Goal: Task Accomplishment & Management: Manage account settings

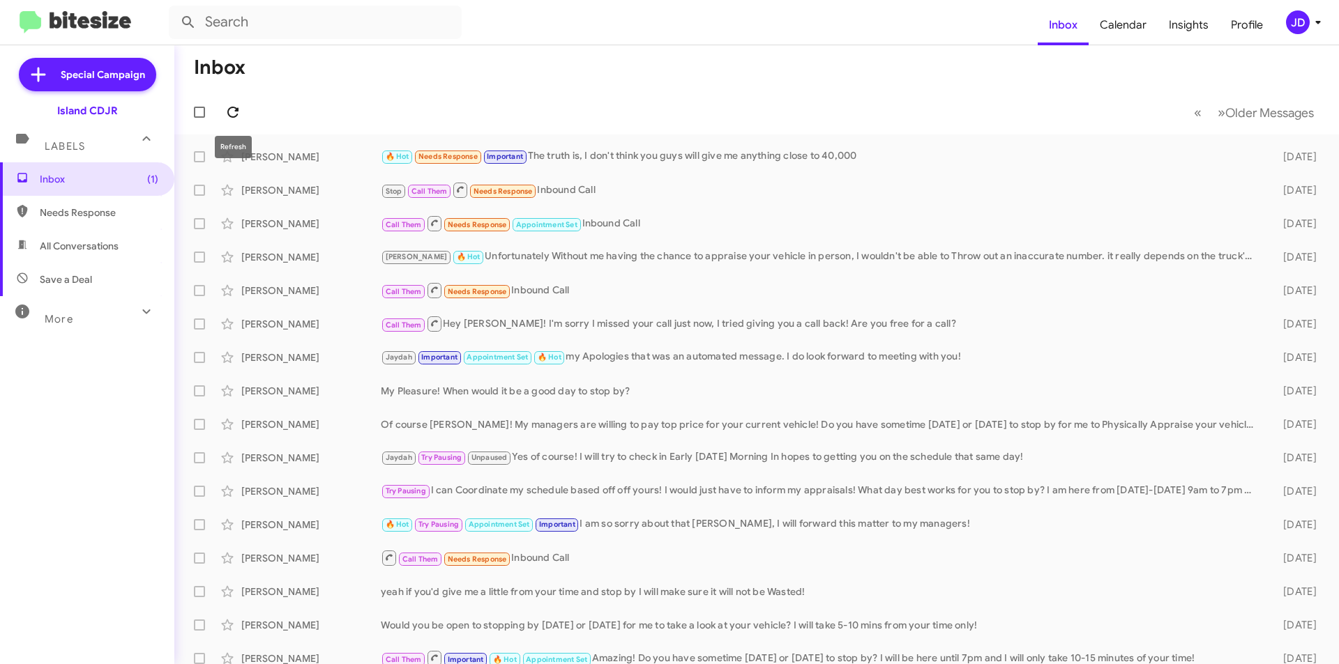
click at [239, 115] on icon at bounding box center [232, 112] width 17 height 17
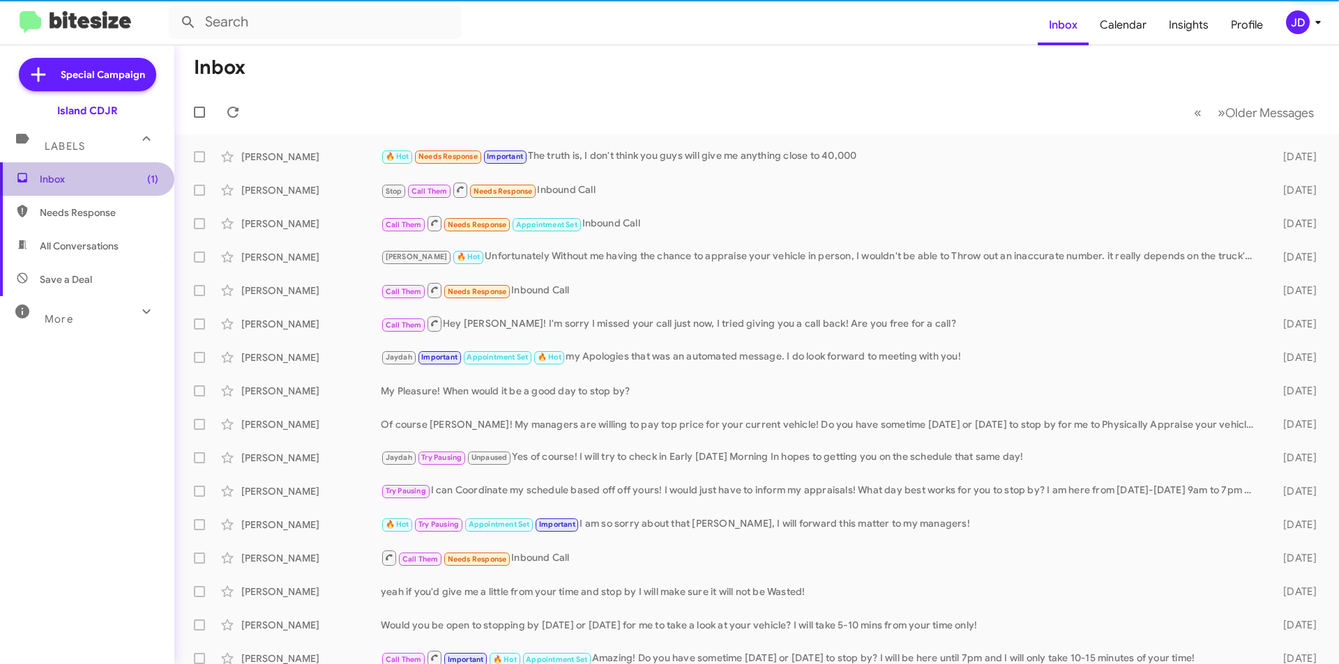
click at [104, 174] on span "Inbox (1)" at bounding box center [99, 179] width 119 height 14
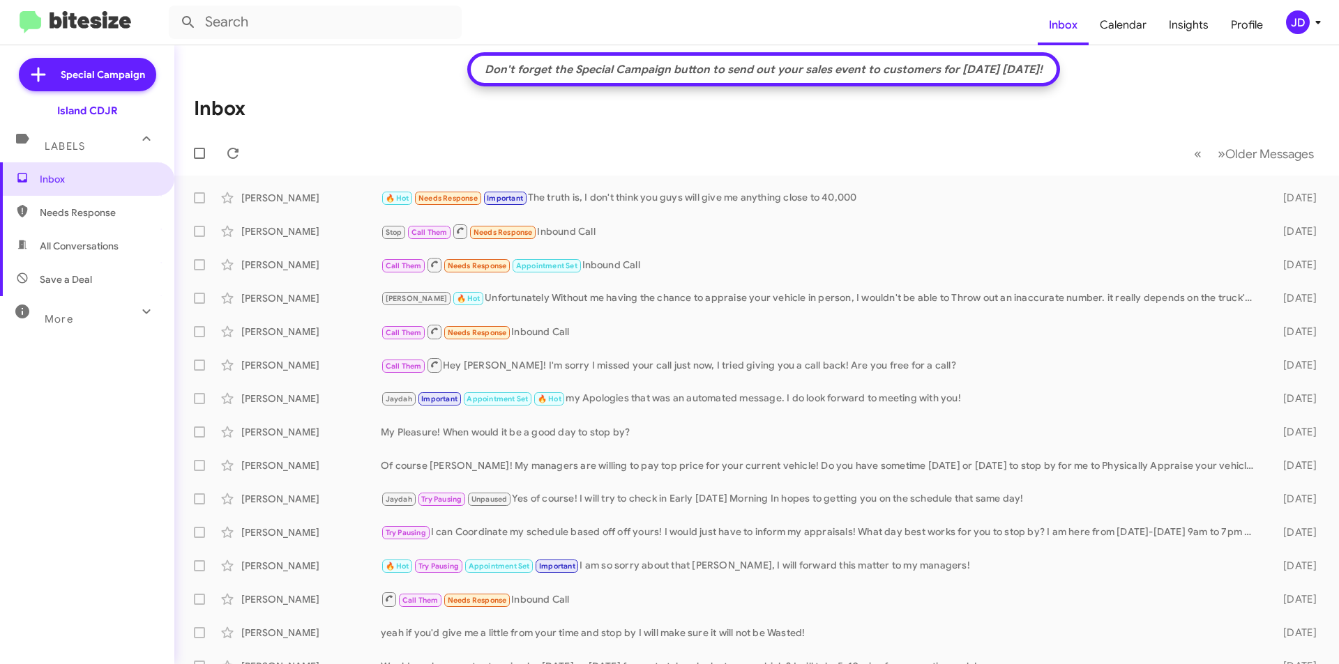
drag, startPoint x: 634, startPoint y: 73, endPoint x: 1069, endPoint y: 80, distance: 435.1
click at [1059, 80] on mat-toolbar-row "Don't forget the Special Campaign button to send out your sales event to custom…" at bounding box center [763, 69] width 592 height 34
click at [1059, 79] on mat-toolbar-row "Don't forget the Special Campaign button to send out your sales event to custom…" at bounding box center [763, 69] width 592 height 34
click at [1137, 85] on mat-toolbar "Don't forget the Special Campaign button to send out your sales event to custom…" at bounding box center [756, 110] width 1164 height 130
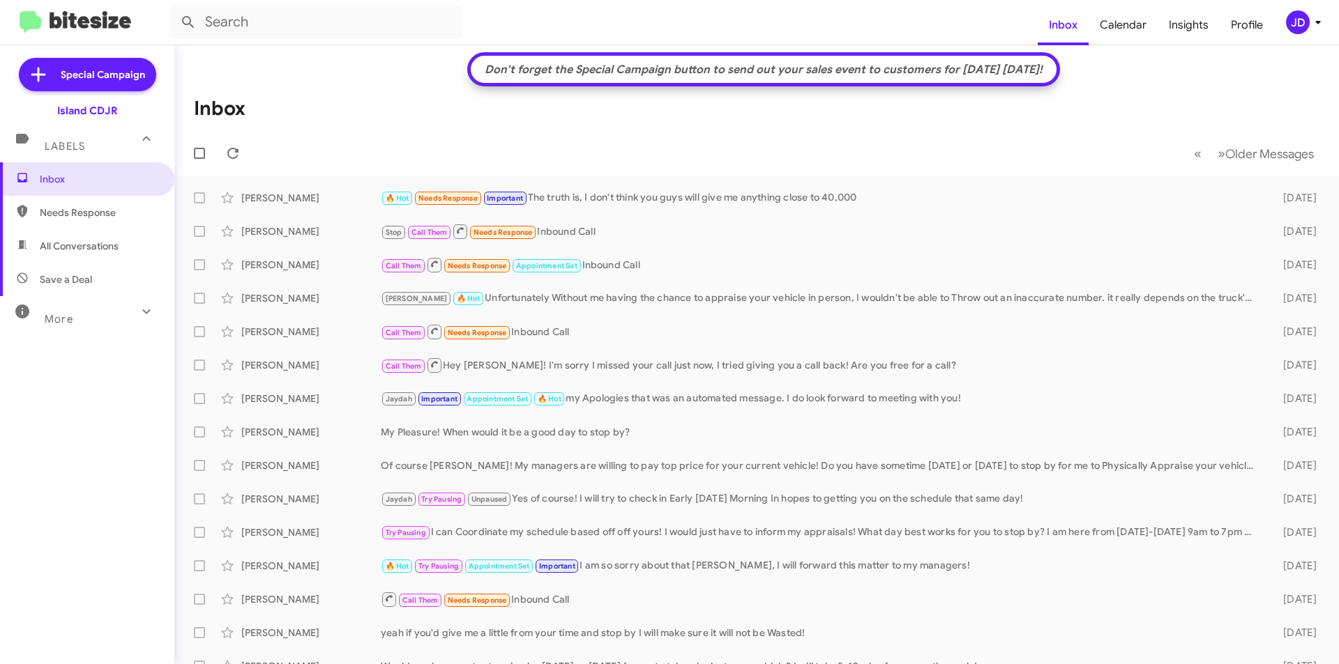
click at [289, 77] on mat-toolbar "Don't forget the Special Campaign button to send out your sales event to custom…" at bounding box center [756, 110] width 1164 height 130
